Goal: Task Accomplishment & Management: Manage account settings

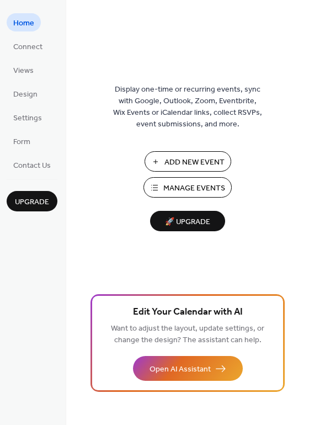
click at [208, 188] on span "Manage Events" at bounding box center [194, 189] width 62 height 12
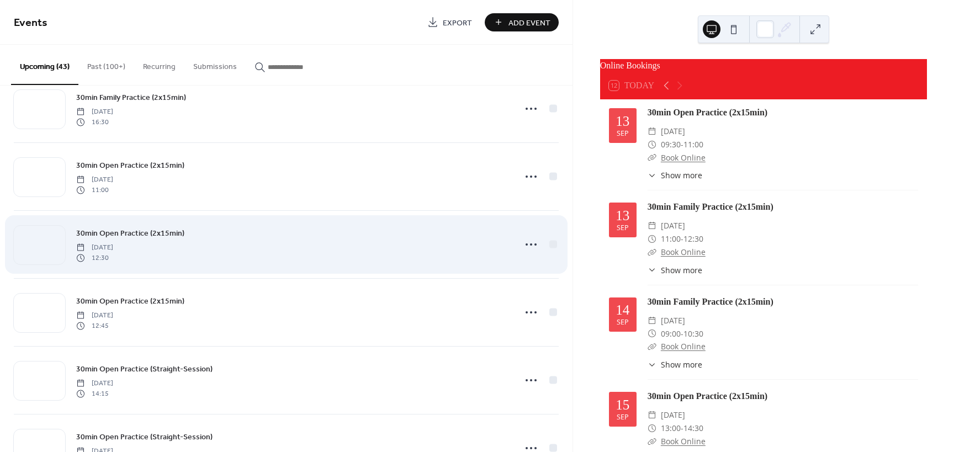
scroll to position [1869, 0]
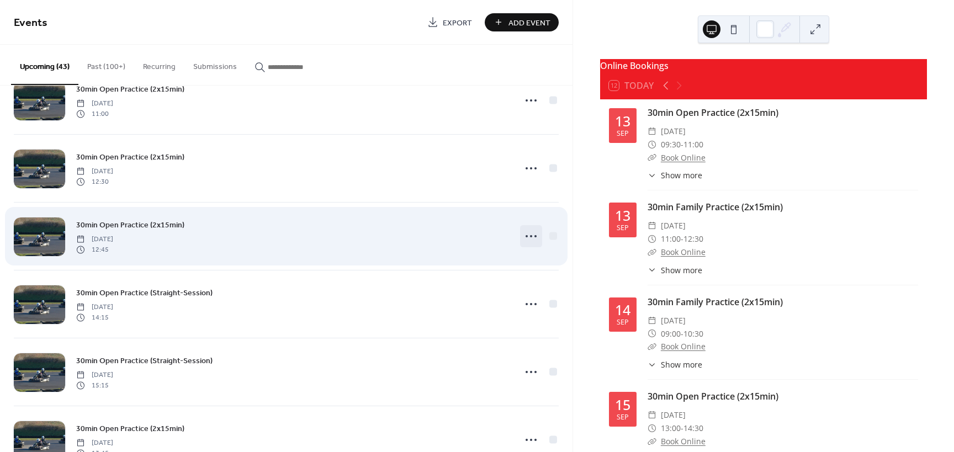
click at [524, 231] on icon at bounding box center [531, 236] width 18 height 18
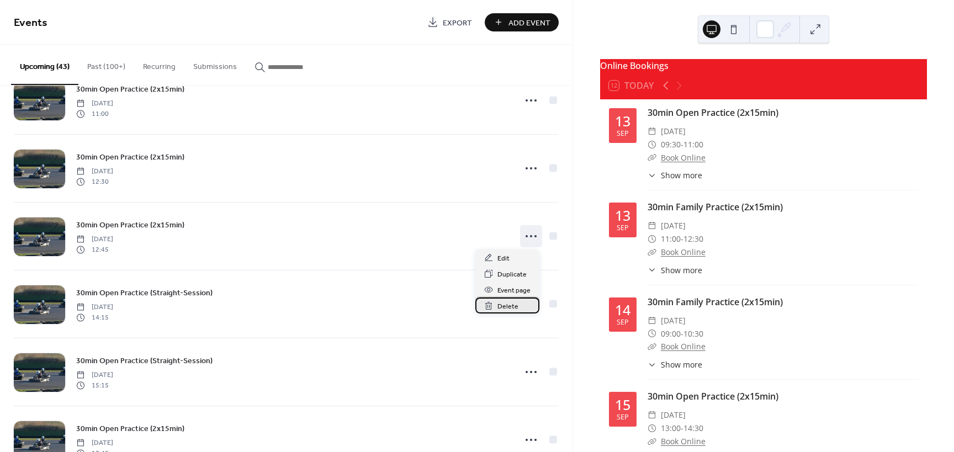
click at [508, 308] on span "Delete" at bounding box center [507, 307] width 21 height 12
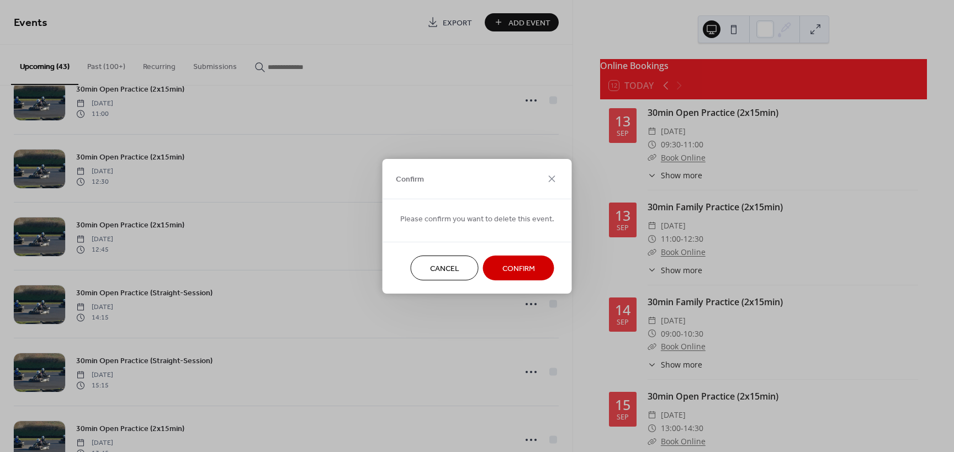
click at [532, 257] on button "Confirm" at bounding box center [518, 268] width 71 height 25
